Goal: Communication & Community: Participate in discussion

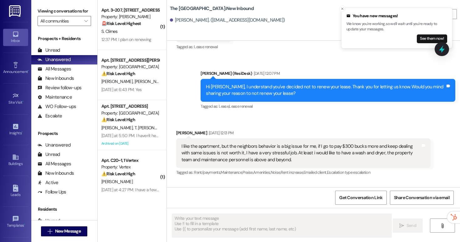
scroll to position [1917, 0]
click at [344, 9] on icon "Close toast" at bounding box center [342, 9] width 4 height 4
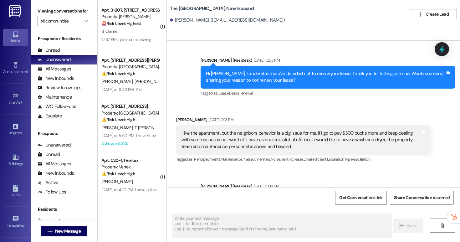
scroll to position [1933, 0]
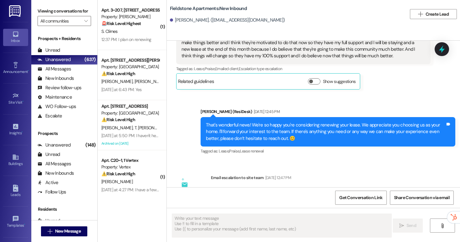
scroll to position [176, 0]
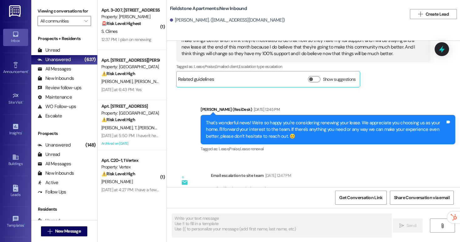
click at [289, 136] on div "That's wonderful news! We're so happy you're considering renewing your lease. W…" at bounding box center [325, 130] width 239 height 20
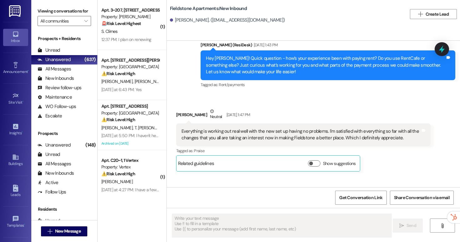
scroll to position [645, 0]
